Goal: Information Seeking & Learning: Learn about a topic

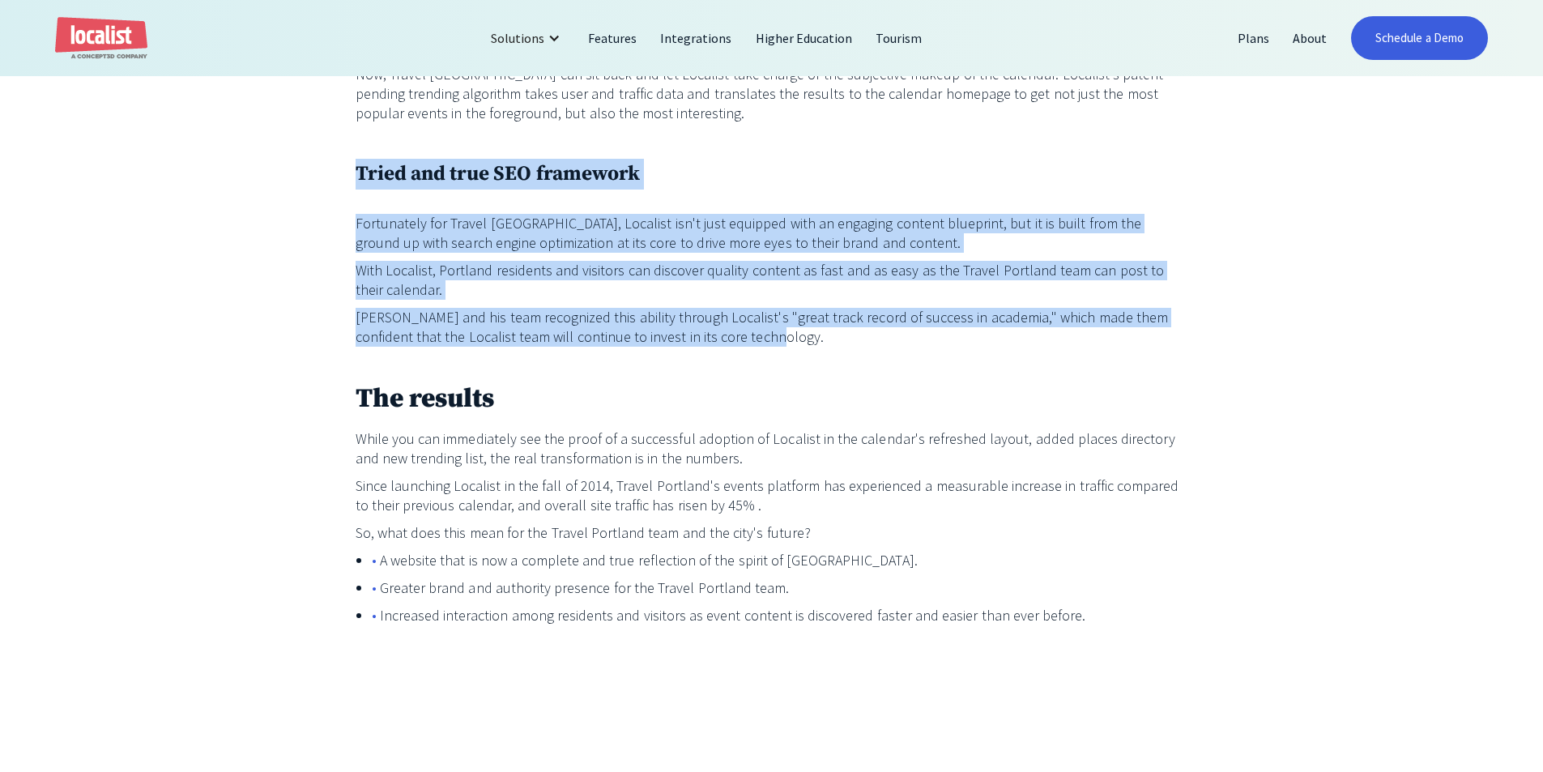
drag, startPoint x: 343, startPoint y: 121, endPoint x: 969, endPoint y: 303, distance: 652.6
click at [969, 308] on p "[PERSON_NAME] and his team recognized this ability through Localist's "great tr…" at bounding box center [772, 327] width 833 height 39
drag, startPoint x: 940, startPoint y: 306, endPoint x: 258, endPoint y: 138, distance: 702.4
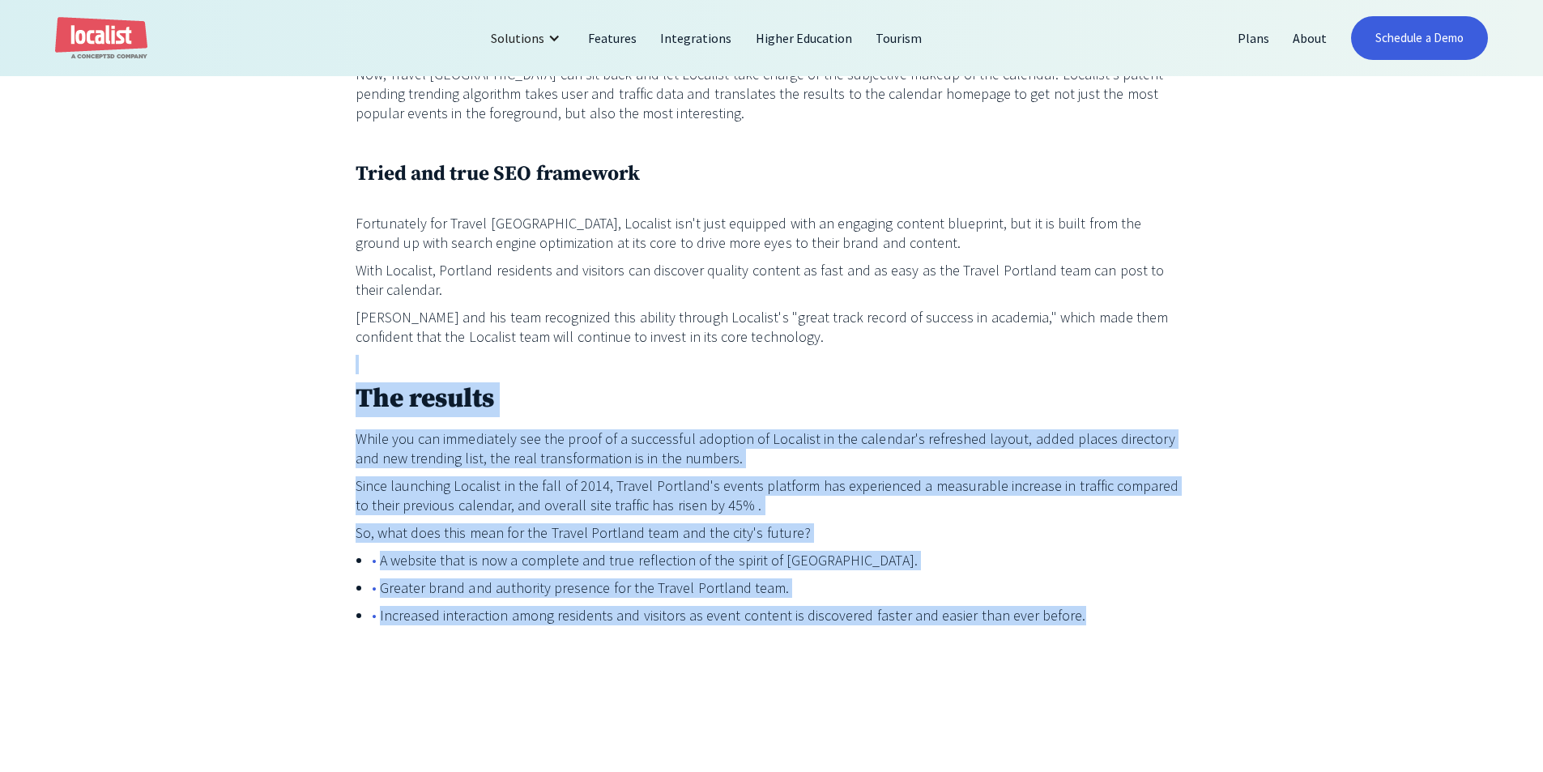
drag, startPoint x: 355, startPoint y: 331, endPoint x: 1227, endPoint y: 633, distance: 923.1
drag, startPoint x: 1230, startPoint y: 626, endPoint x: 356, endPoint y: 326, distance: 923.8
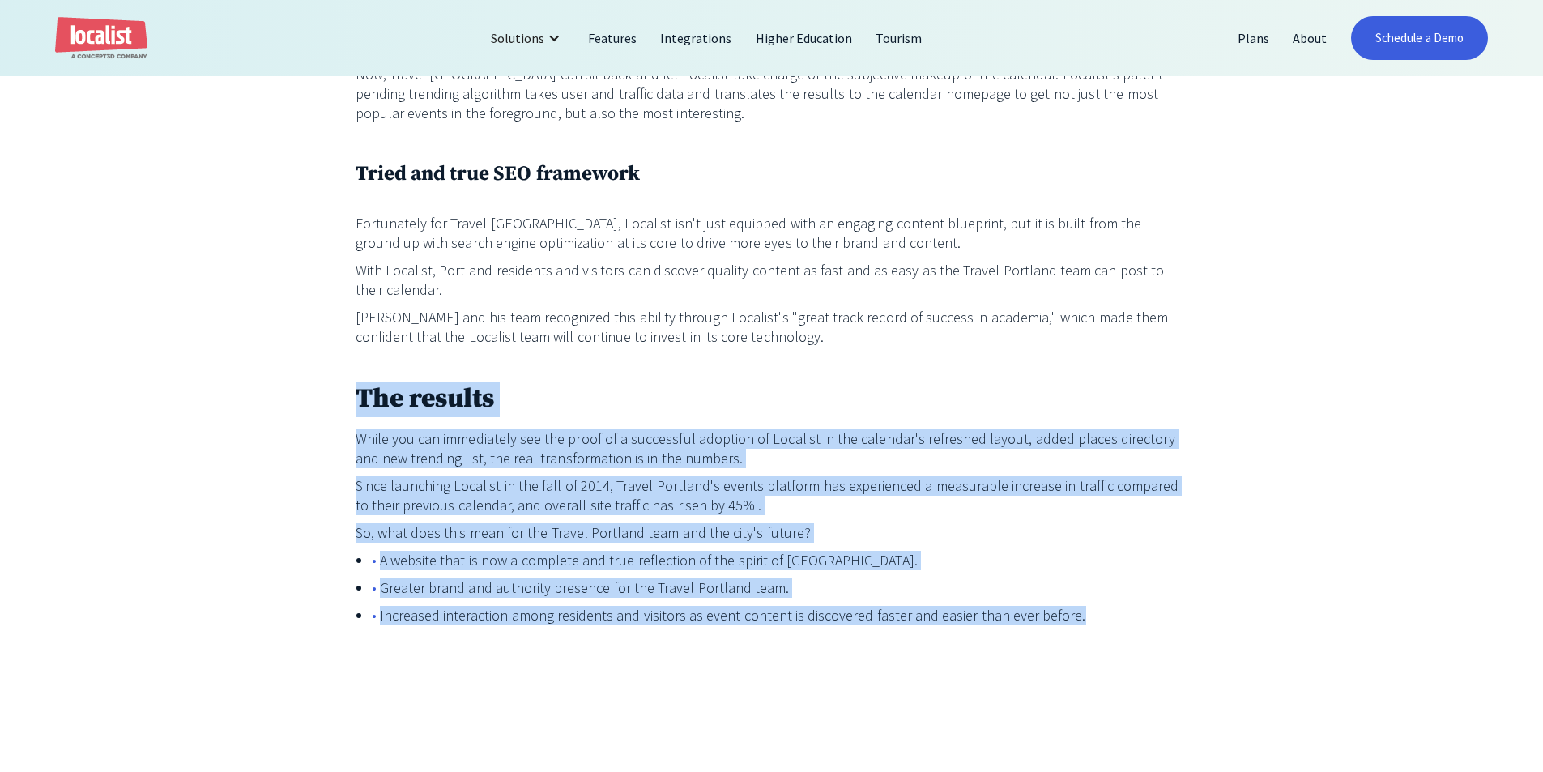
click at [363, 355] on p "‍" at bounding box center [772, 364] width 833 height 19
drag, startPoint x: 363, startPoint y: 321, endPoint x: 1194, endPoint y: 654, distance: 895.1
drag, startPoint x: 1195, startPoint y: 650, endPoint x: 323, endPoint y: 324, distance: 930.6
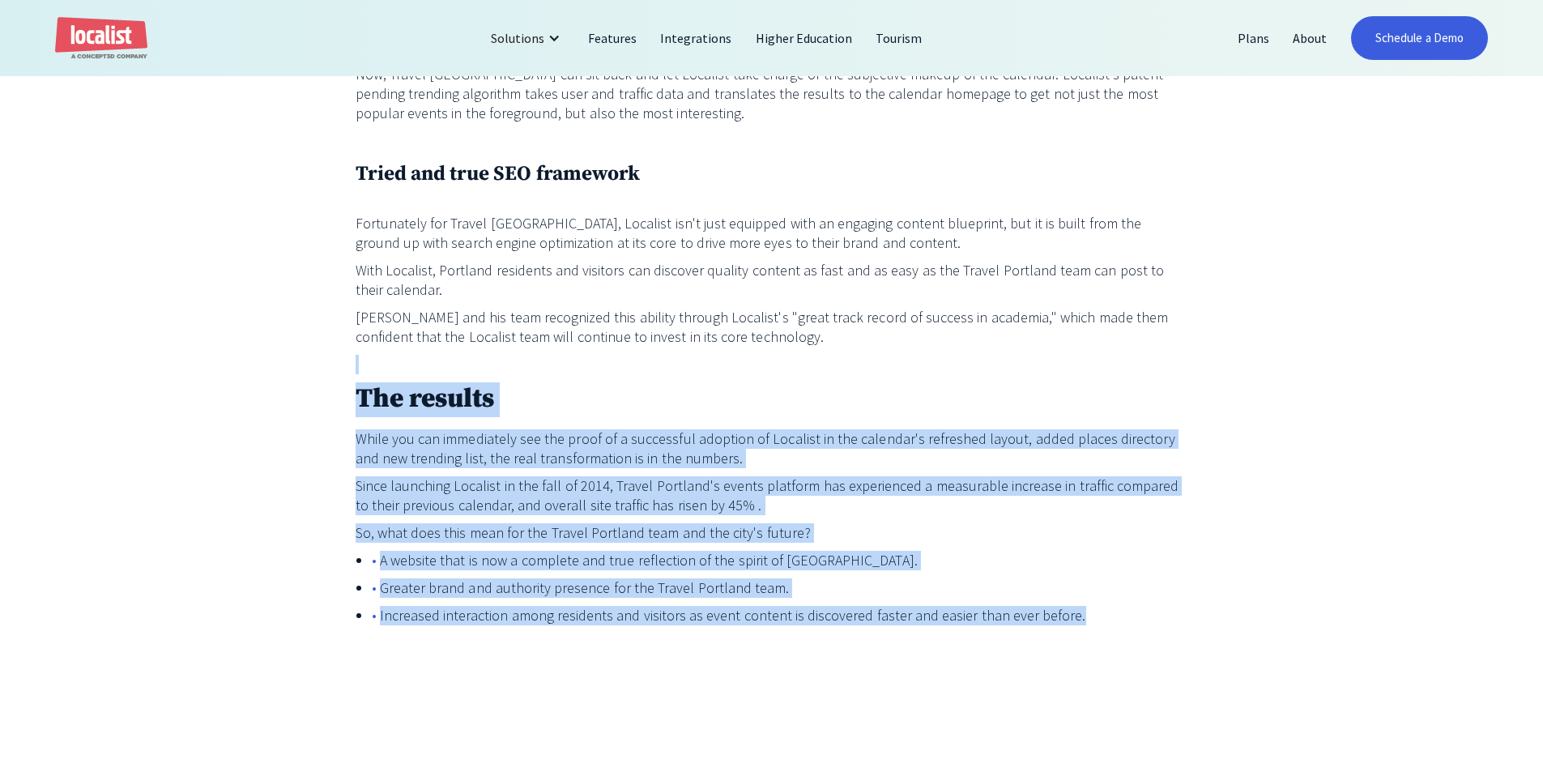
click at [464, 355] on p "‍" at bounding box center [772, 364] width 833 height 19
drag, startPoint x: 725, startPoint y: 345, endPoint x: 1185, endPoint y: 593, distance: 522.5
click at [1184, 593] on ul "A website that is now a complete and true reflection of the spirit of [GEOGRAPH…" at bounding box center [772, 592] width 833 height 83
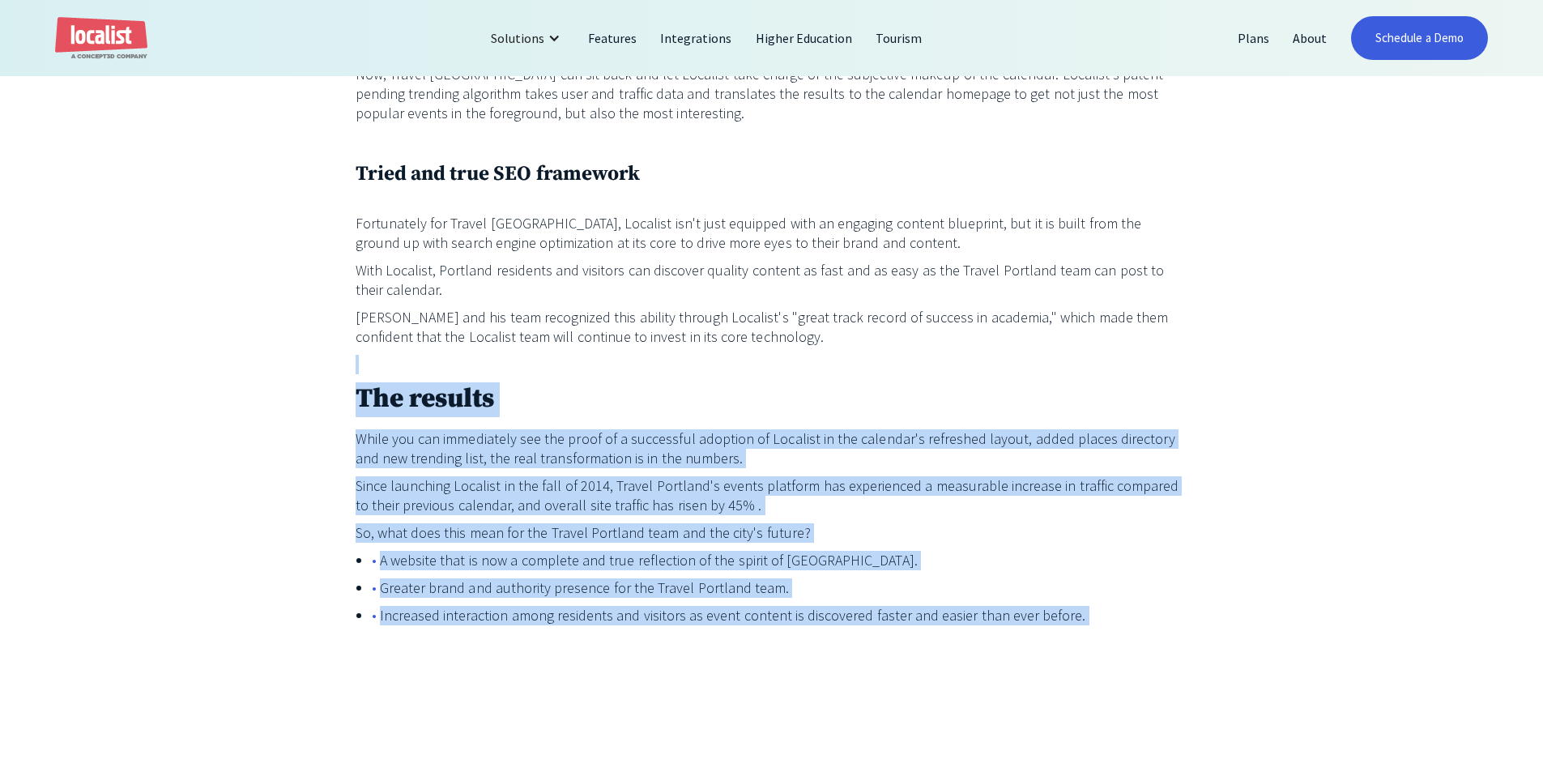
drag, startPoint x: 1184, startPoint y: 593, endPoint x: 342, endPoint y: 316, distance: 886.7
drag, startPoint x: 418, startPoint y: 326, endPoint x: 1152, endPoint y: 641, distance: 799.3
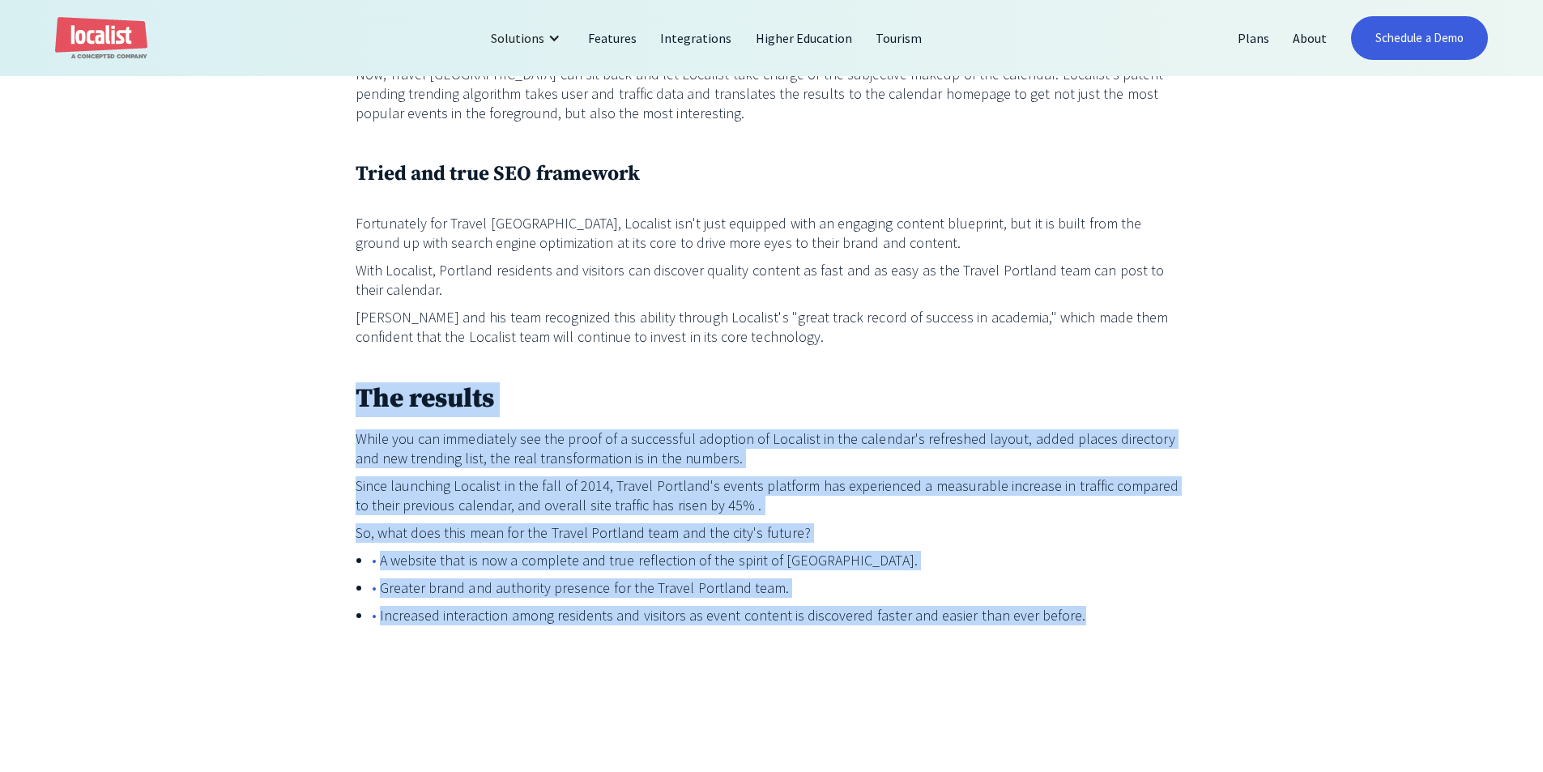
drag, startPoint x: 870, startPoint y: 600, endPoint x: 373, endPoint y: 306, distance: 577.7
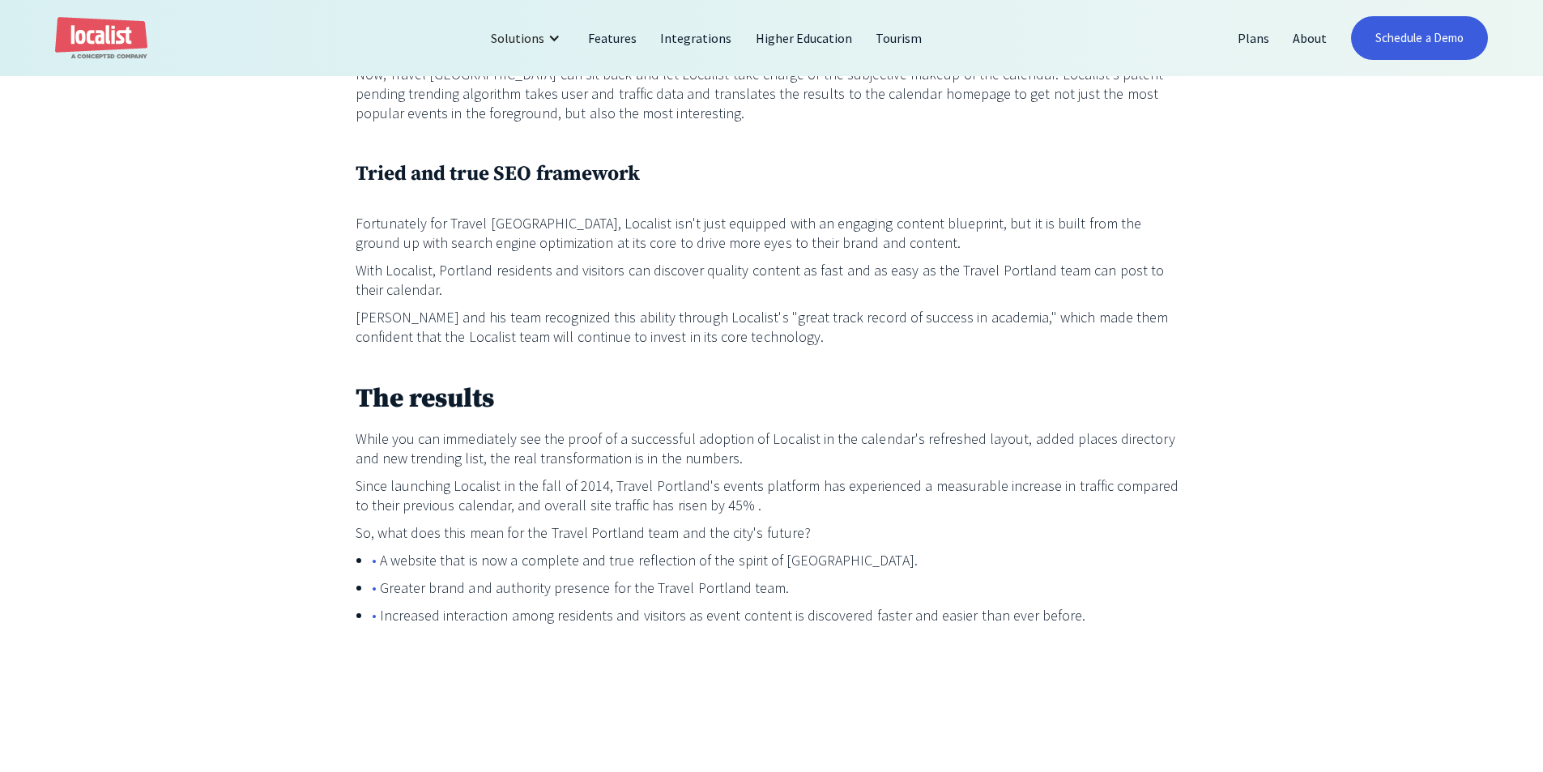
click at [373, 308] on p "[PERSON_NAME] and his team recognized this ability through Localist's "great tr…" at bounding box center [772, 327] width 833 height 39
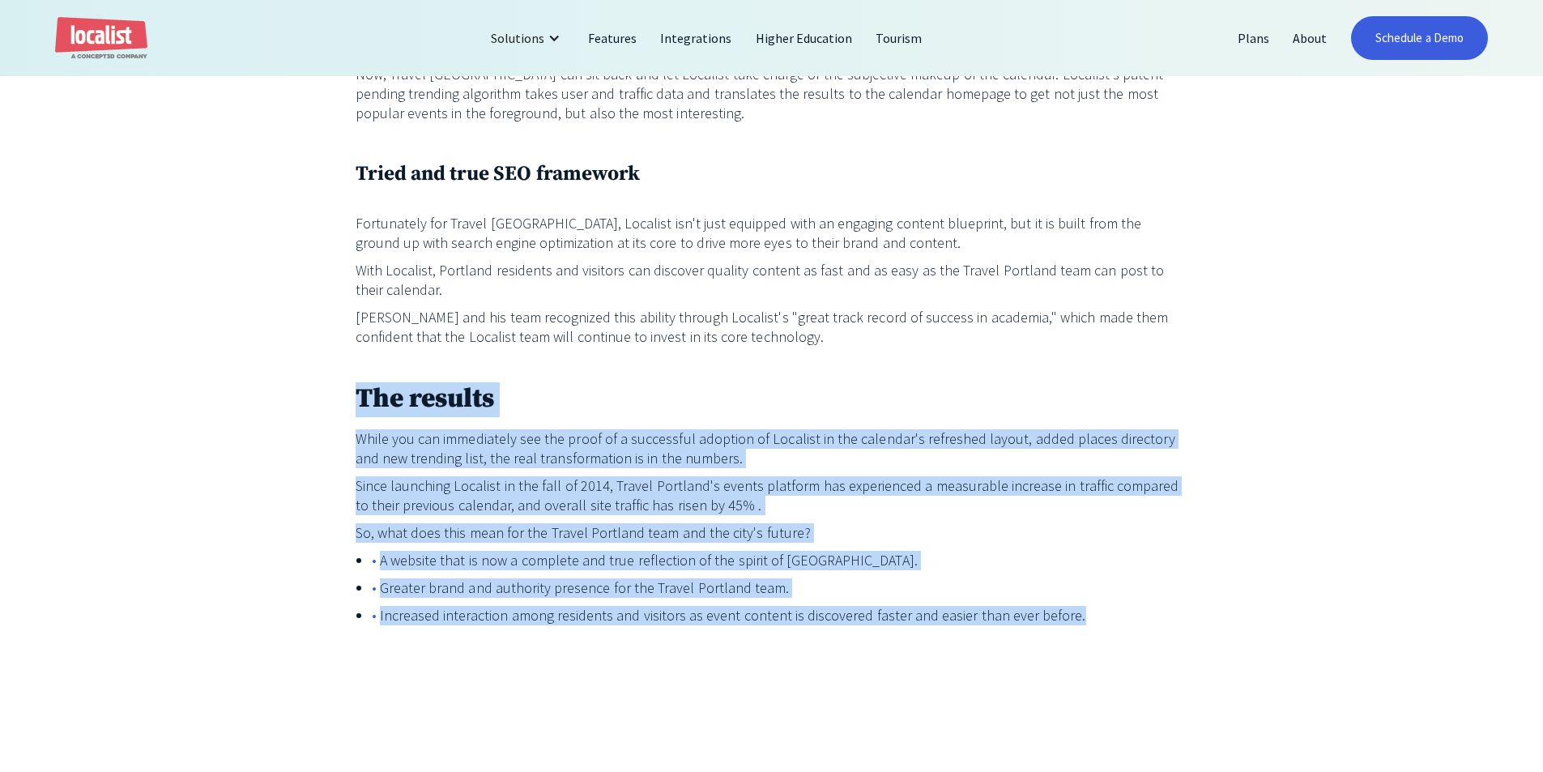
drag, startPoint x: 366, startPoint y: 319, endPoint x: 1114, endPoint y: 616, distance: 804.9
drag, startPoint x: 844, startPoint y: 595, endPoint x: 283, endPoint y: 313, distance: 628.0
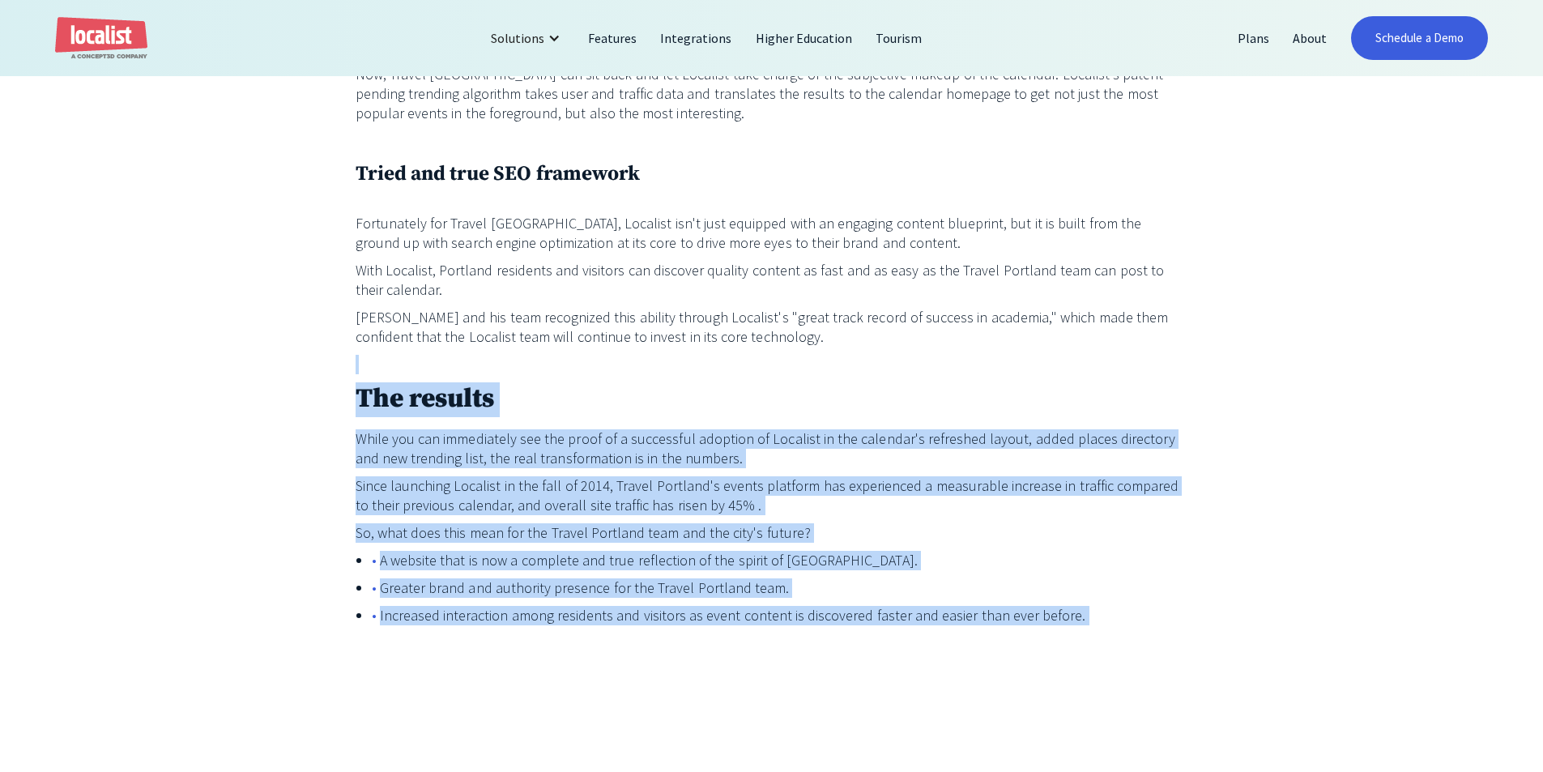
drag, startPoint x: 443, startPoint y: 331, endPoint x: 1209, endPoint y: 608, distance: 814.7
drag, startPoint x: 1181, startPoint y: 608, endPoint x: 339, endPoint y: 324, distance: 888.2
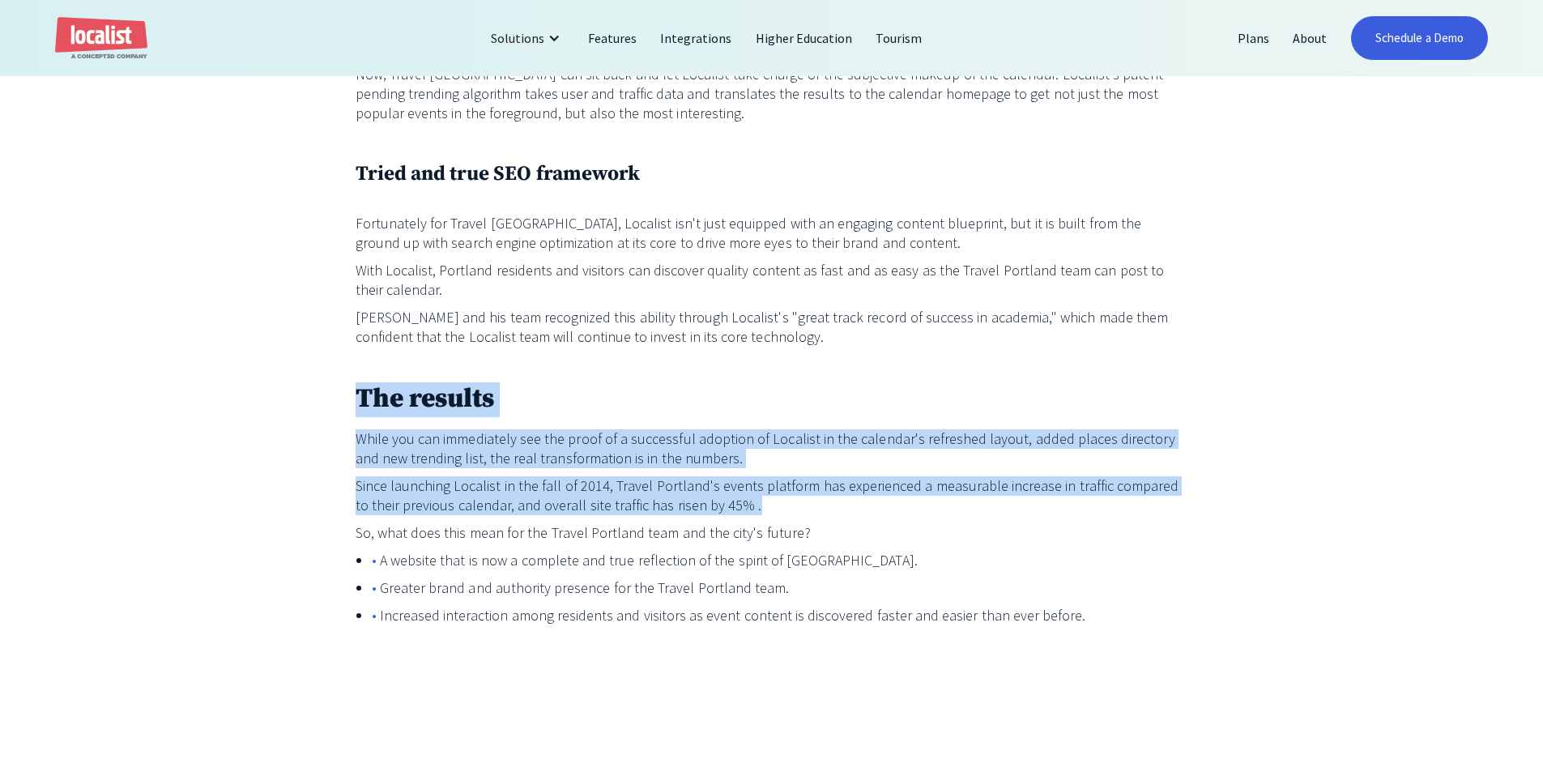
drag, startPoint x: 879, startPoint y: 471, endPoint x: 360, endPoint y: 317, distance: 541.5
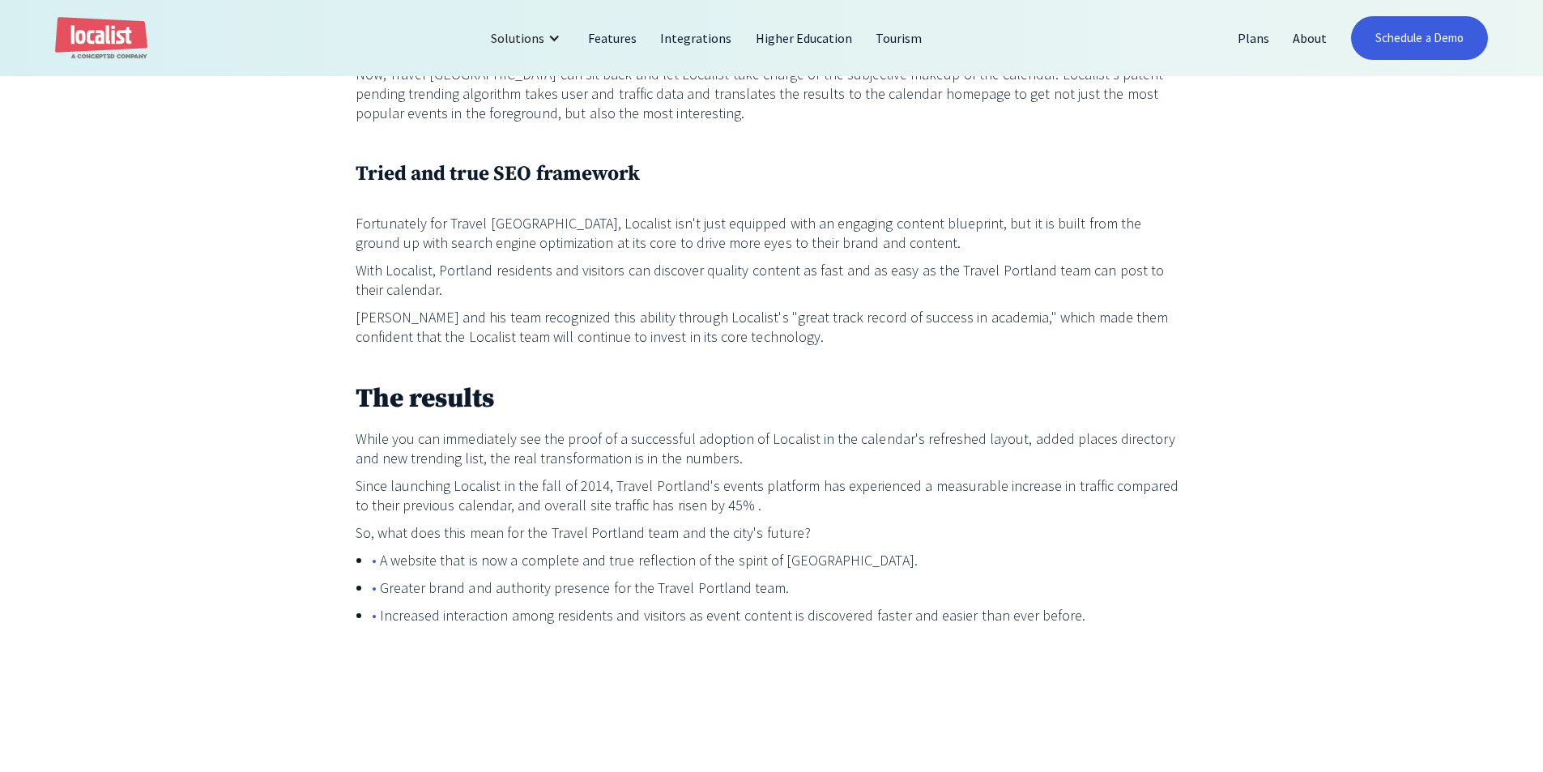
click at [356, 355] on p "‍" at bounding box center [772, 364] width 833 height 19
click at [770, 523] on p "So, what does this mean for the Travel Portland team and the city's future?" at bounding box center [772, 532] width 833 height 19
